Goal: Communication & Community: Answer question/provide support

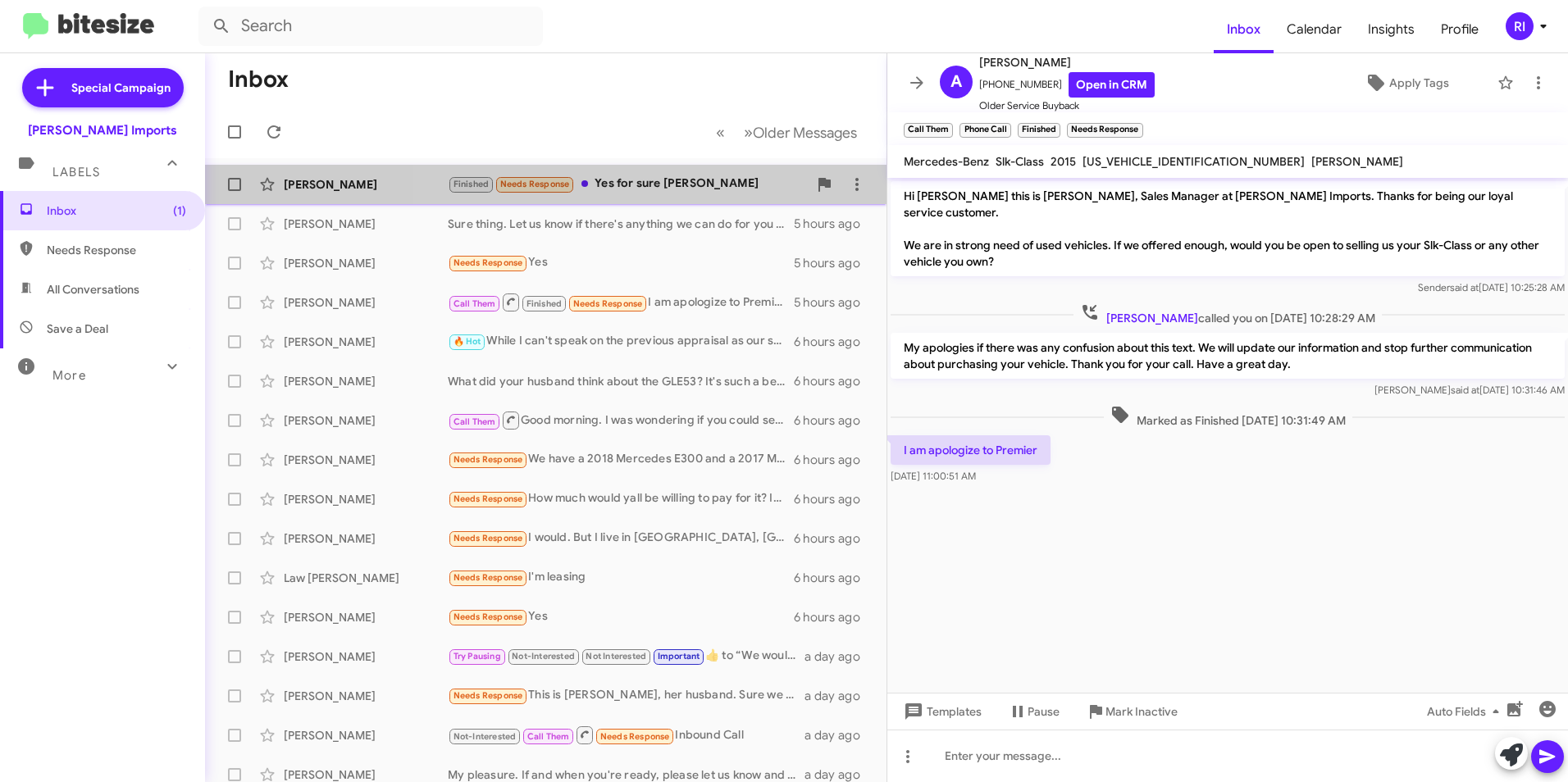
click at [654, 180] on div "Finished Needs Response Yes for sure [PERSON_NAME]" at bounding box center [628, 184] width 360 height 19
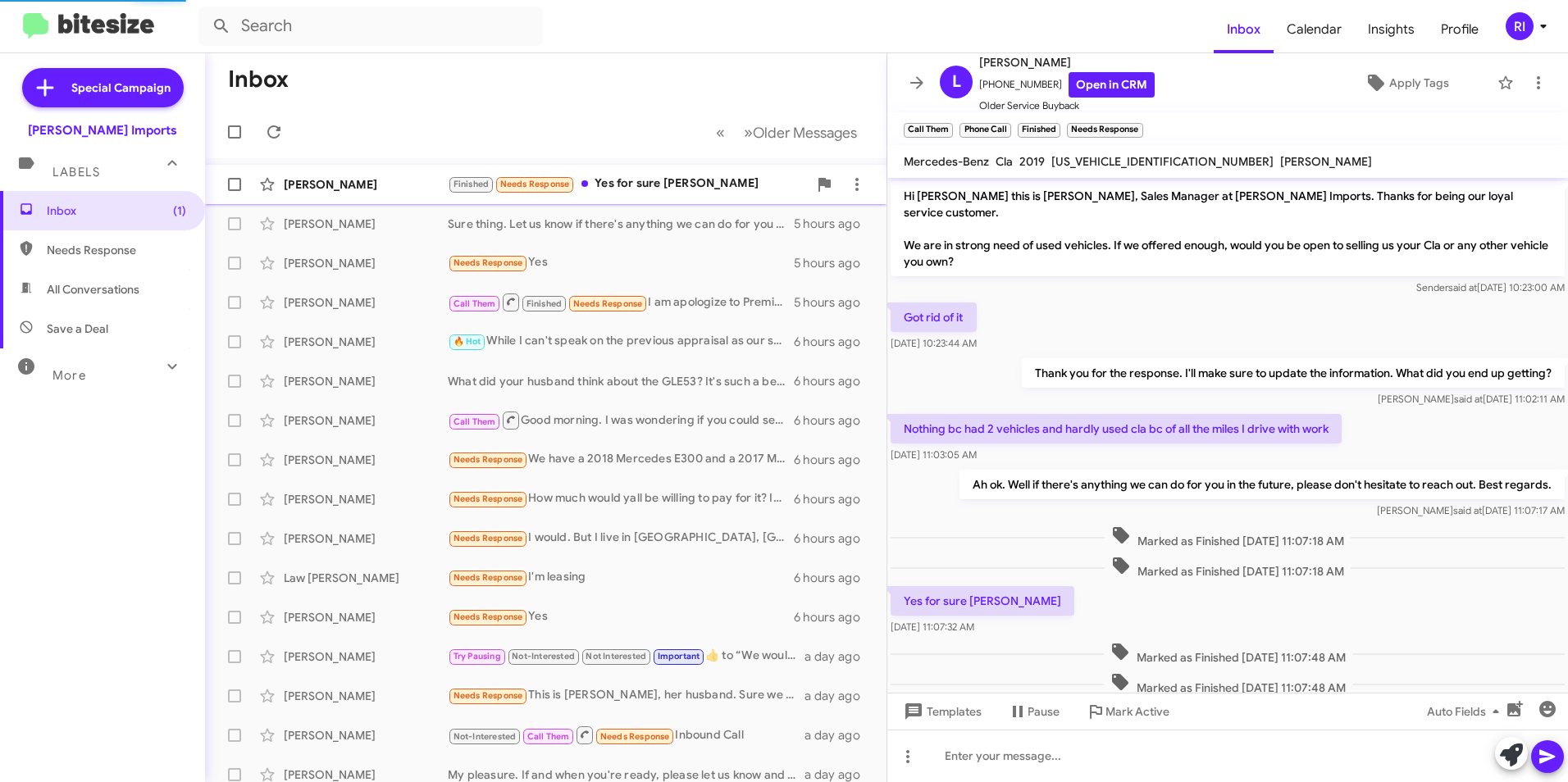
scroll to position [31, 0]
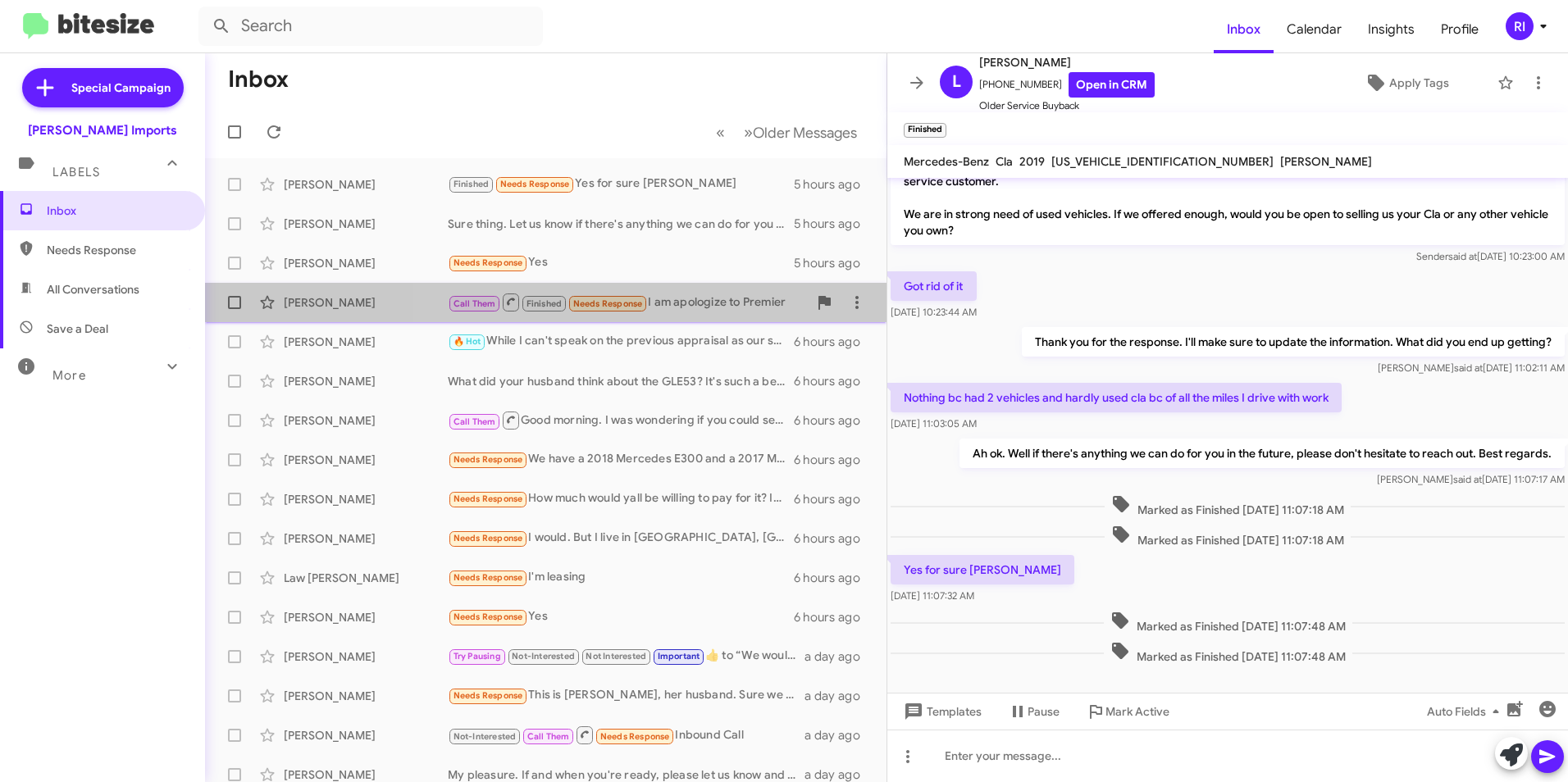
click at [691, 296] on div "Call Them Finished Needs Response I am apologize to Premier" at bounding box center [628, 301] width 360 height 20
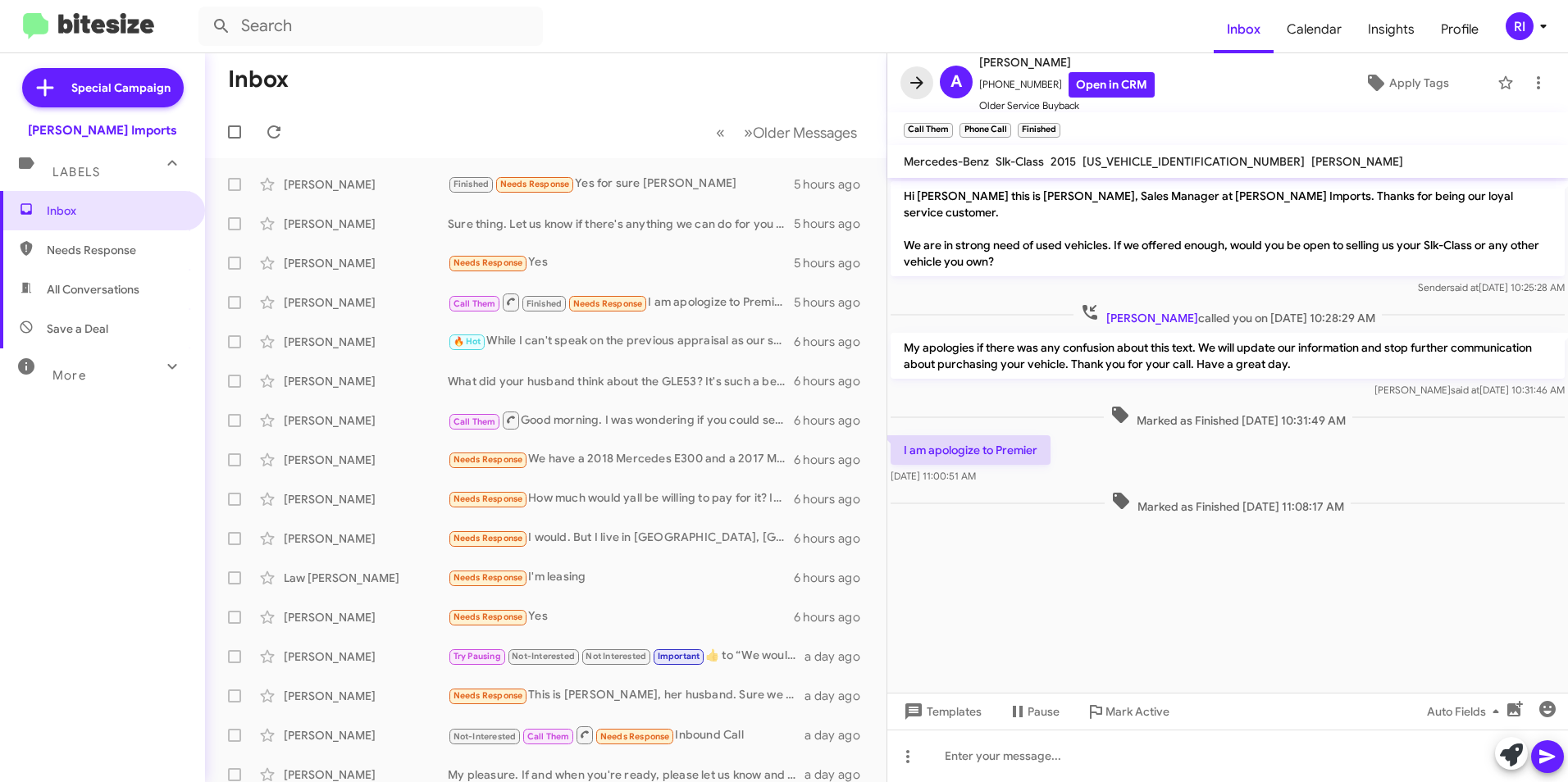
click at [915, 76] on icon at bounding box center [917, 83] width 19 height 19
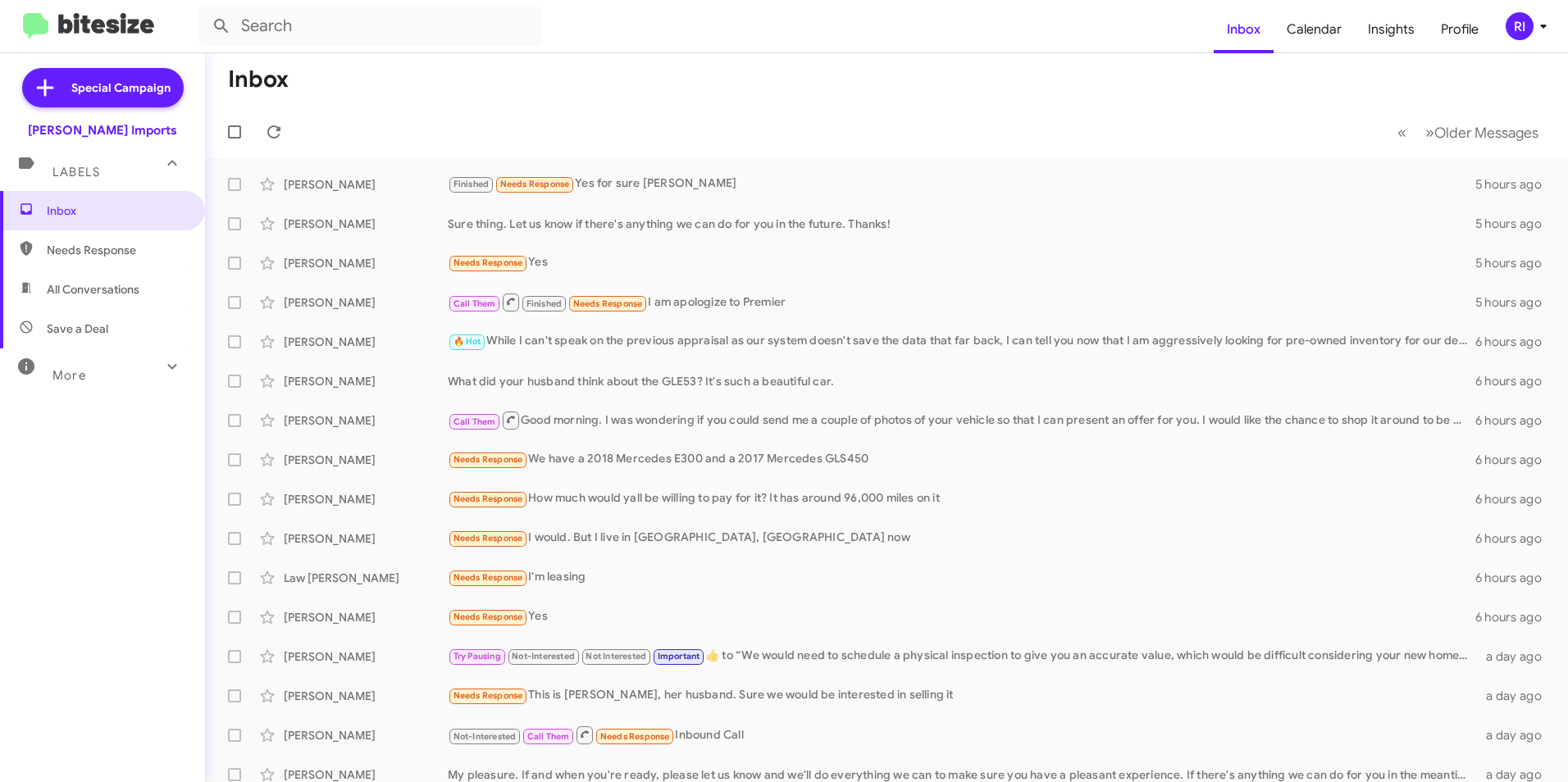
click at [849, 82] on mat-toolbar-row "Inbox" at bounding box center [886, 79] width 1363 height 53
